Goal: Task Accomplishment & Management: Complete application form

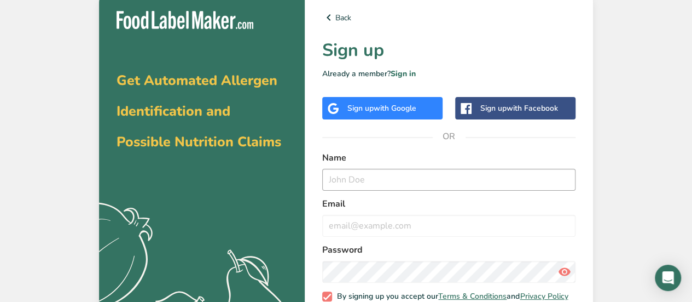
scroll to position [68, 0]
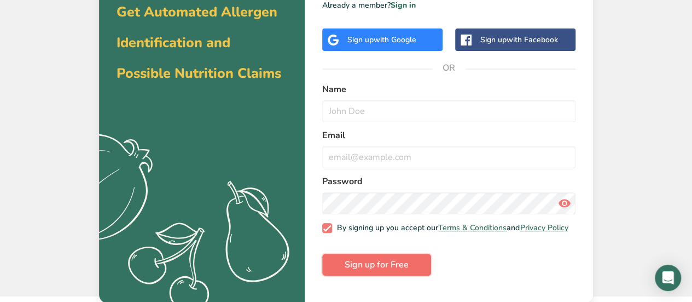
click at [395, 271] on span "Sign up for Free" at bounding box center [377, 264] width 64 height 13
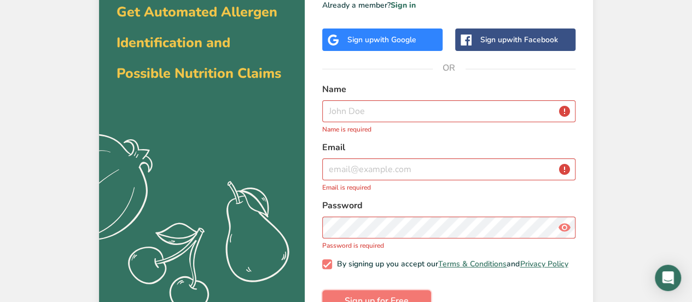
scroll to position [0, 0]
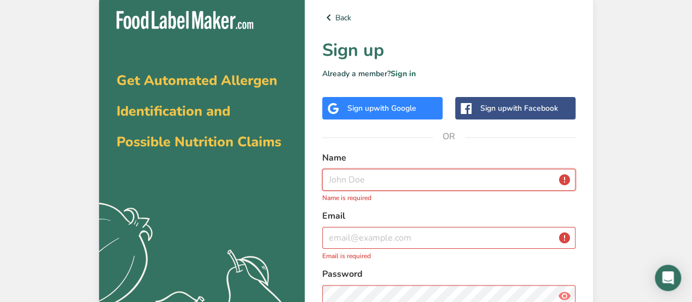
click at [380, 175] on input "text" at bounding box center [448, 180] width 253 height 22
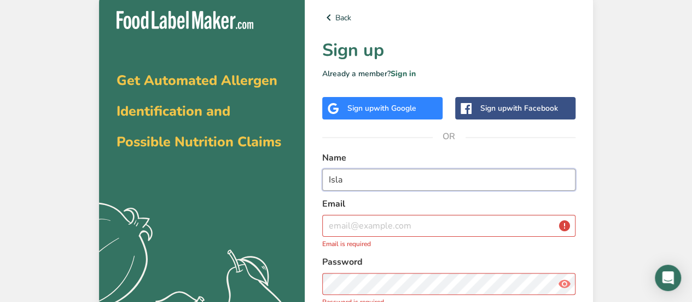
type input "Isla"
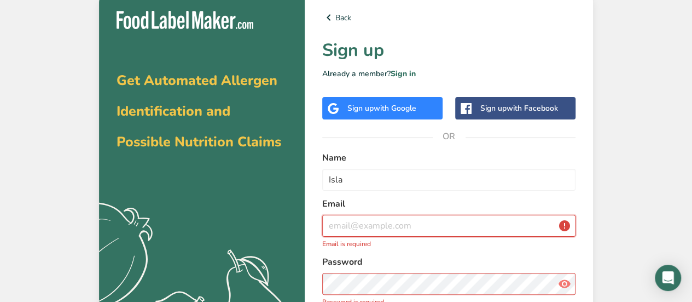
click at [387, 229] on input "email" at bounding box center [448, 226] width 253 height 22
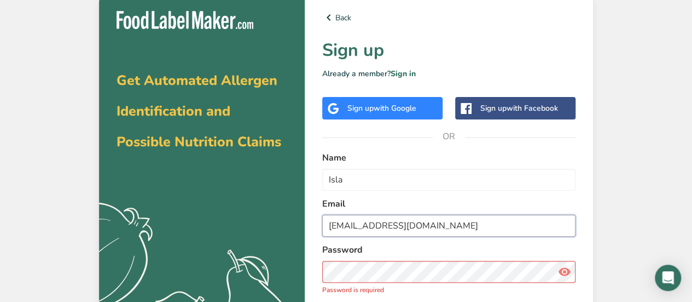
type input "[EMAIL_ADDRESS][DOMAIN_NAME]"
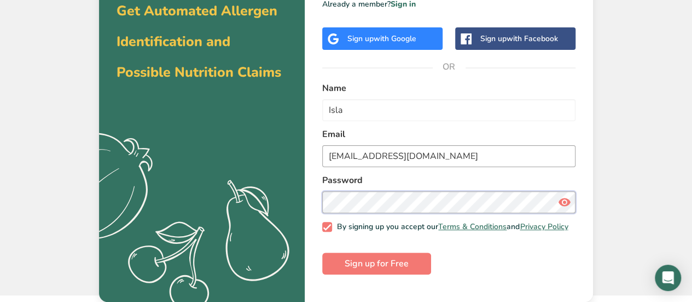
scroll to position [68, 0]
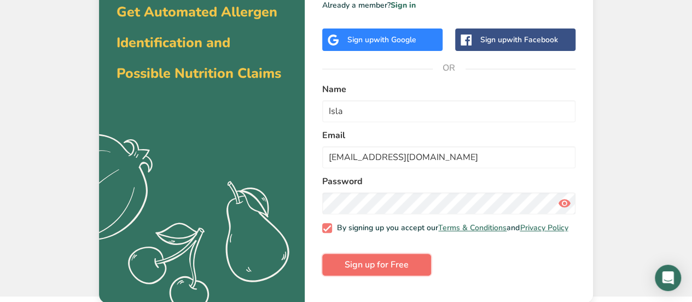
click at [377, 266] on span "Sign up for Free" at bounding box center [377, 264] width 64 height 13
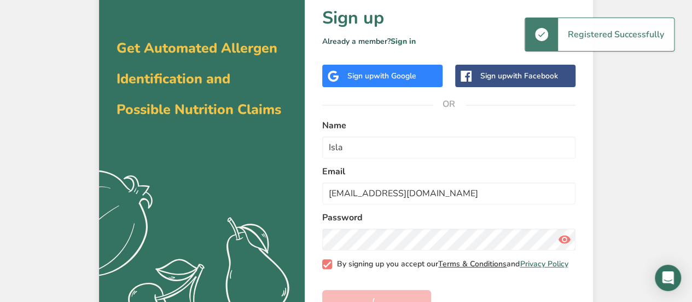
scroll to position [32, 0]
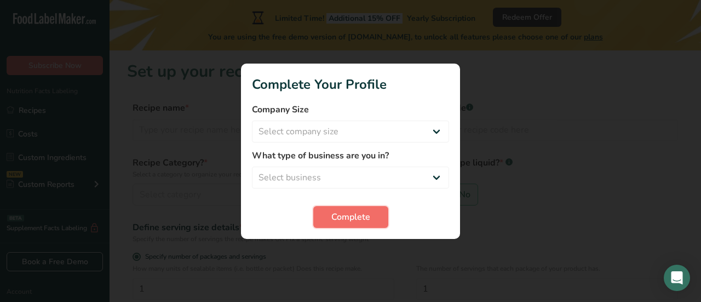
click at [378, 211] on button "Complete" at bounding box center [350, 217] width 75 height 22
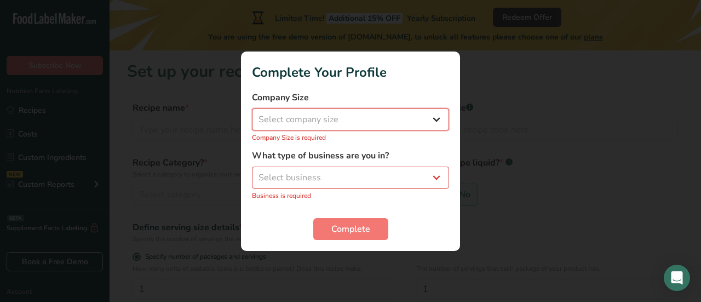
click at [379, 123] on select "Select company size Fewer than 10 Employees 10 to 50 Employees 51 to 500 Employ…" at bounding box center [350, 119] width 197 height 22
select select "1"
click at [252, 114] on select "Select company size Fewer than 10 Employees 10 to 50 Employees 51 to 500 Employ…" at bounding box center [350, 119] width 197 height 22
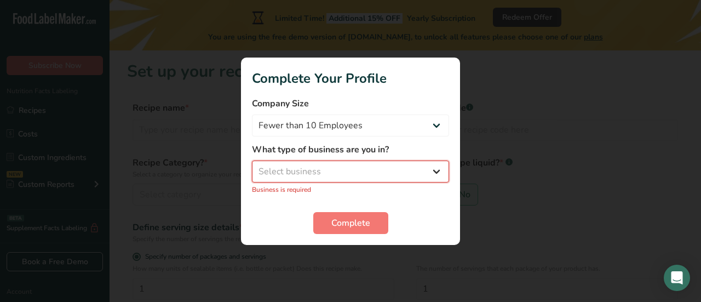
click at [339, 169] on select "Select business Packaged Food Manufacturer Restaurant & Cafe Bakery Meal Plans …" at bounding box center [350, 171] width 197 height 22
select select "8"
click at [252, 166] on select "Select business Packaged Food Manufacturer Restaurant & Cafe Bakery Meal Plans …" at bounding box center [350, 171] width 197 height 22
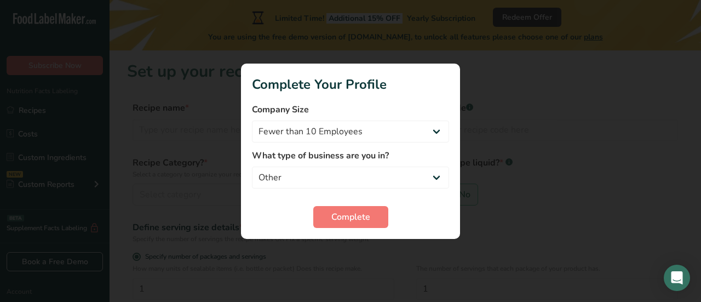
click at [340, 197] on form "Company Size Fewer than 10 Employees 10 to 50 Employees 51 to 500 Employees Ove…" at bounding box center [350, 165] width 197 height 125
click at [342, 207] on button "Complete" at bounding box center [350, 217] width 75 height 22
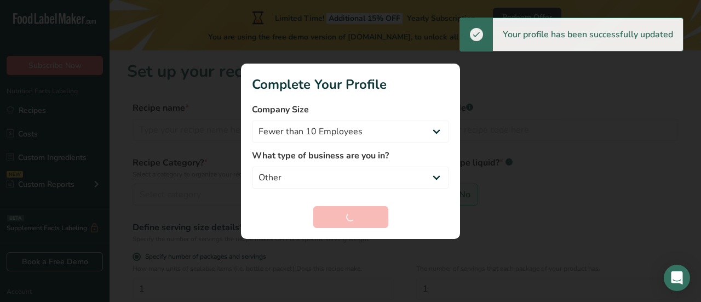
click at [537, 168] on div at bounding box center [350, 151] width 701 height 302
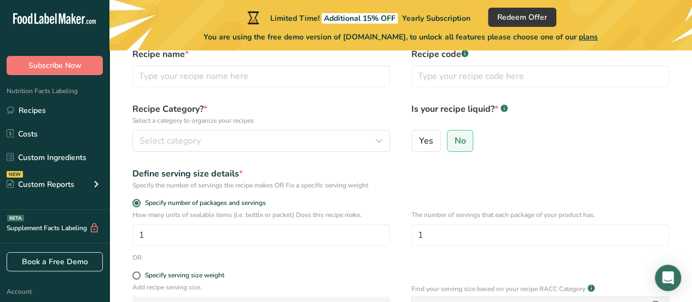
scroll to position [51, 0]
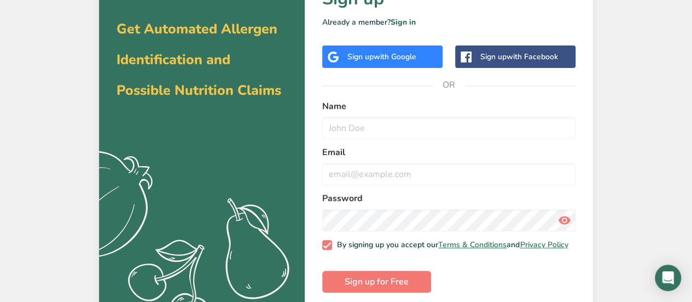
scroll to position [32, 0]
